Goal: Task Accomplishment & Management: Manage account settings

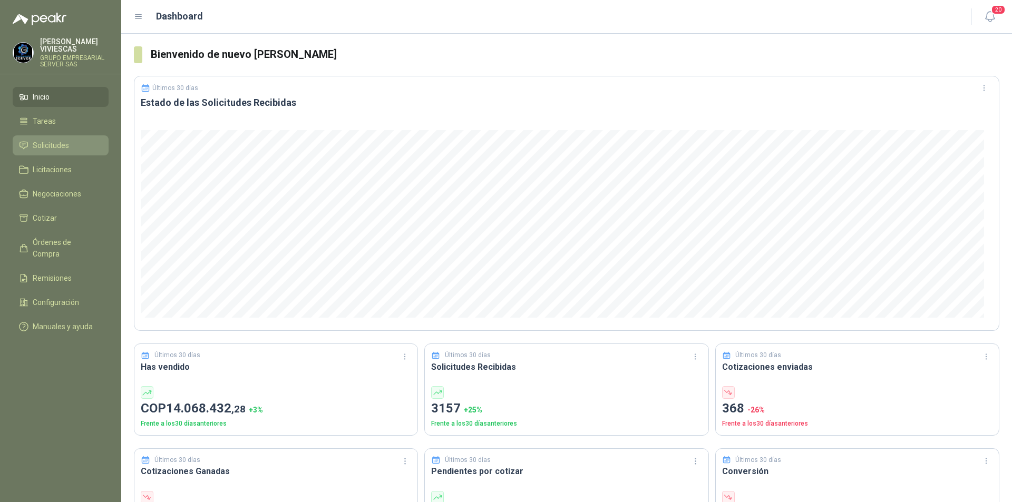
click at [52, 148] on span "Solicitudes" at bounding box center [51, 146] width 36 height 12
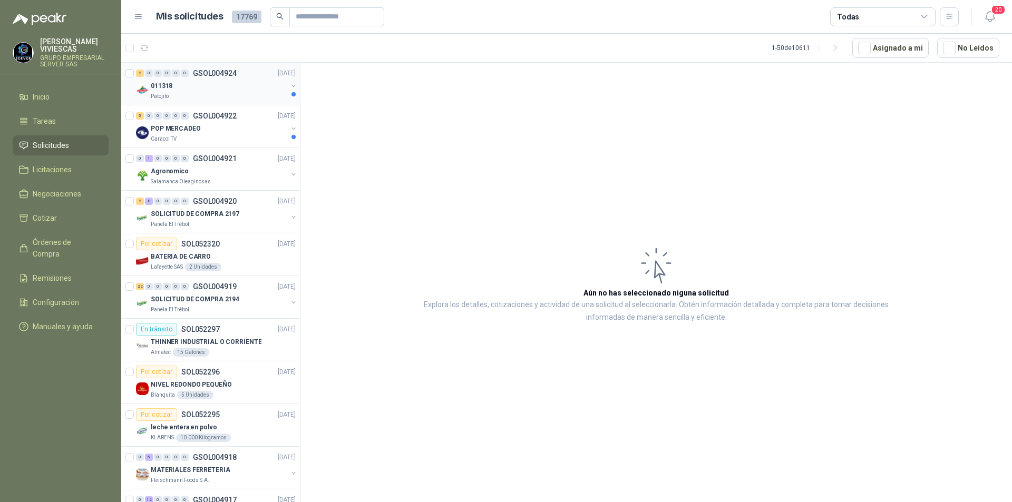
click at [178, 98] on div "Patojito" at bounding box center [219, 96] width 137 height 8
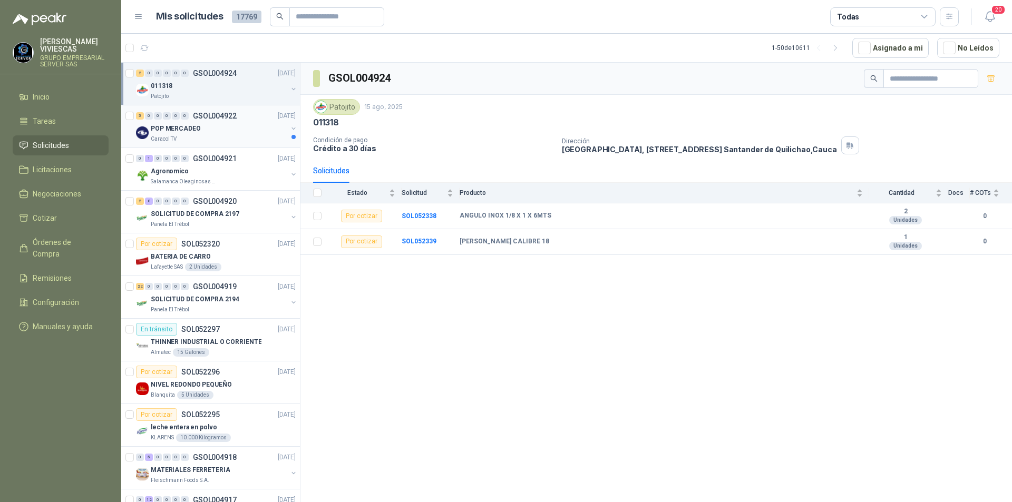
click at [207, 135] on div "Caracol TV" at bounding box center [219, 139] width 137 height 8
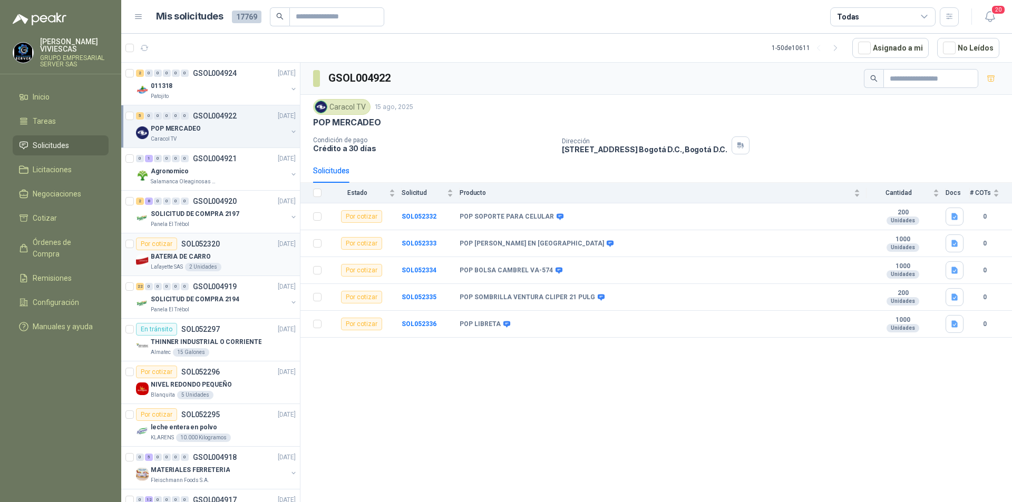
click at [173, 261] on p "BATERIA DE CARRO" at bounding box center [181, 257] width 60 height 10
click at [177, 299] on p "SOLICITUD DE COMPRA 2194" at bounding box center [195, 300] width 89 height 10
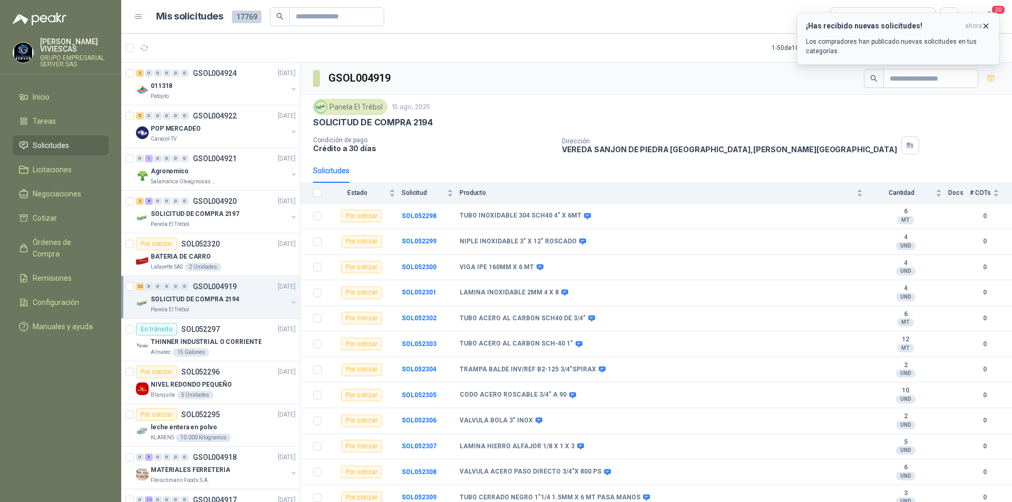
click at [862, 54] on p "Los compradores han publicado nuevas solicitudes en tus categorías." at bounding box center [898, 46] width 185 height 19
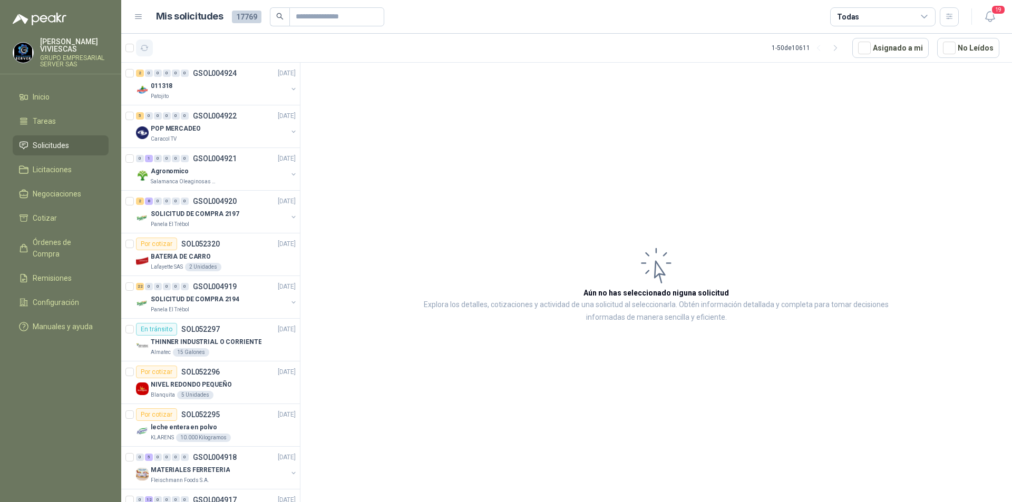
click at [144, 47] on icon "button" at bounding box center [144, 48] width 9 height 9
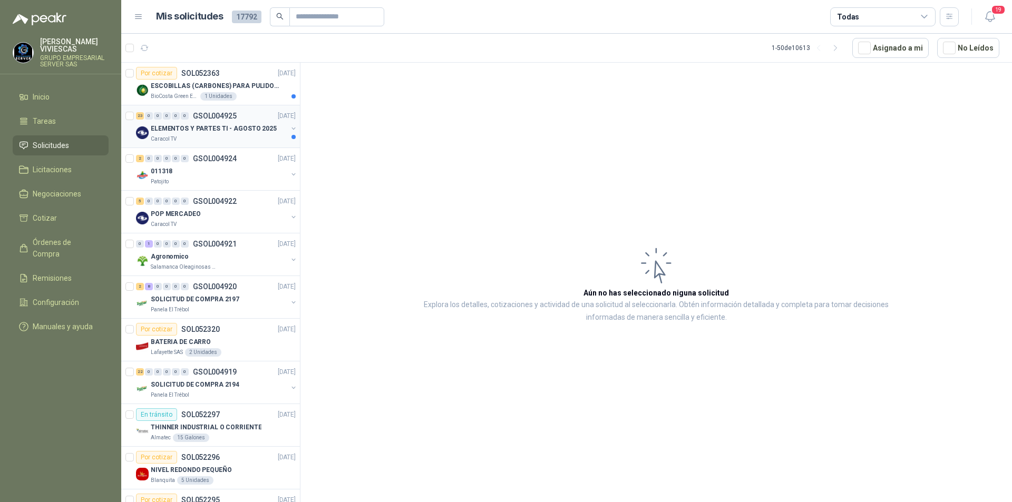
click at [169, 134] on div "ELEMENTOS Y PARTES TI - AGOSTO 2025" at bounding box center [219, 128] width 137 height 13
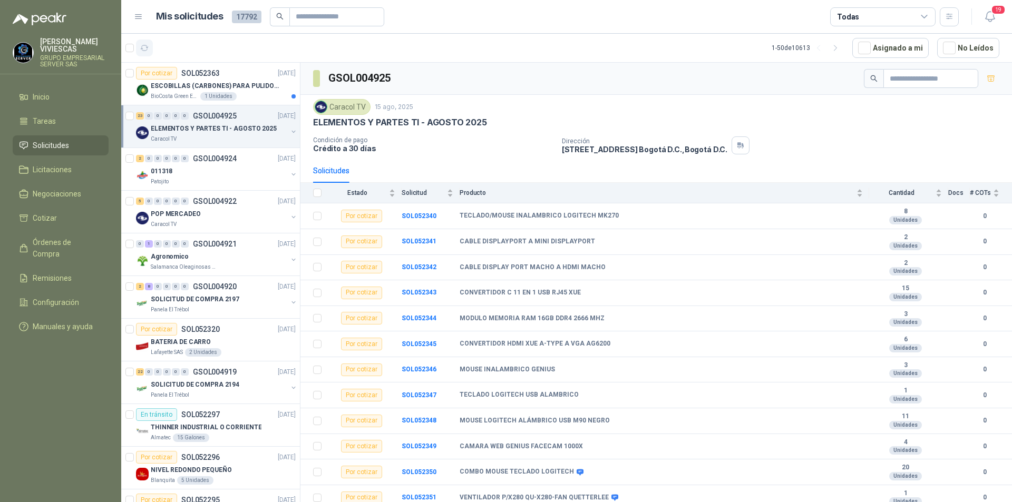
click at [141, 53] on button "button" at bounding box center [144, 48] width 17 height 17
